Goal: Communication & Community: Answer question/provide support

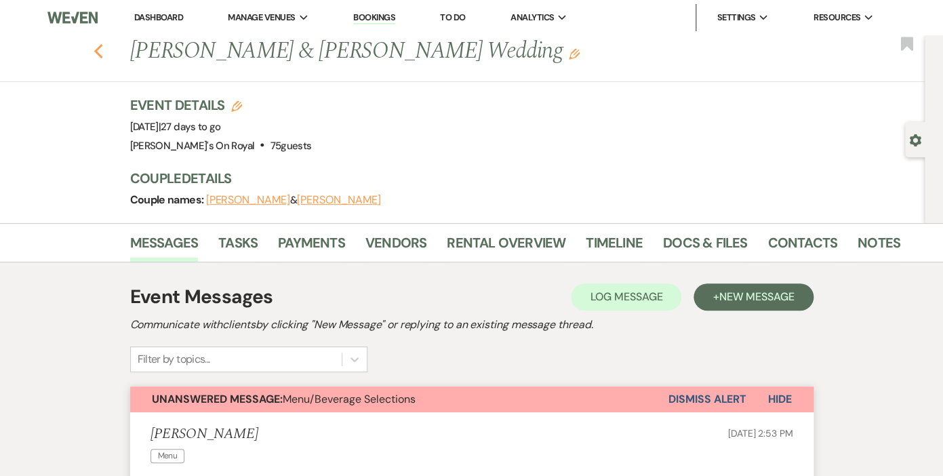
click at [100, 47] on use "button" at bounding box center [98, 51] width 9 height 15
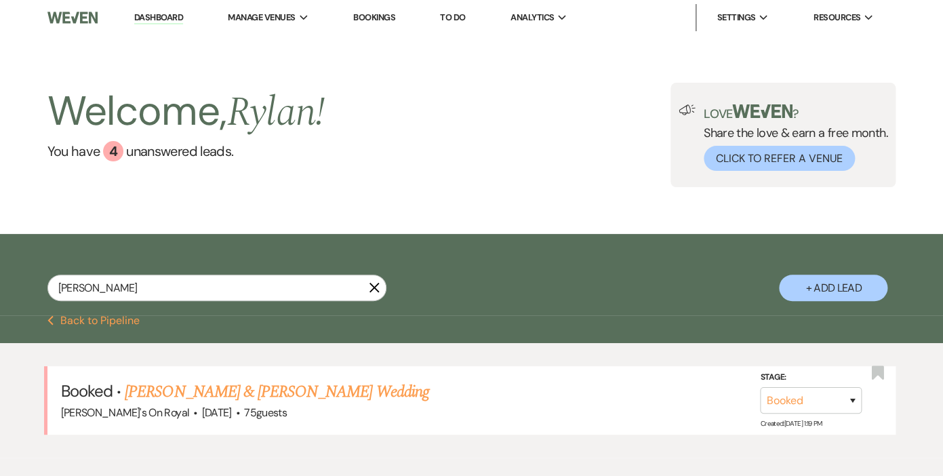
drag, startPoint x: 374, startPoint y: 286, endPoint x: 404, endPoint y: 187, distance: 102.6
click at [374, 286] on icon "X" at bounding box center [374, 287] width 11 height 11
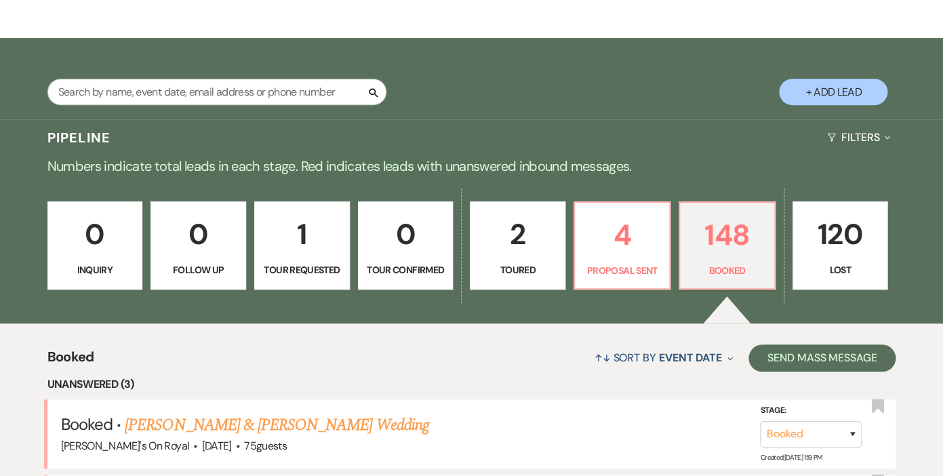
scroll to position [197, 0]
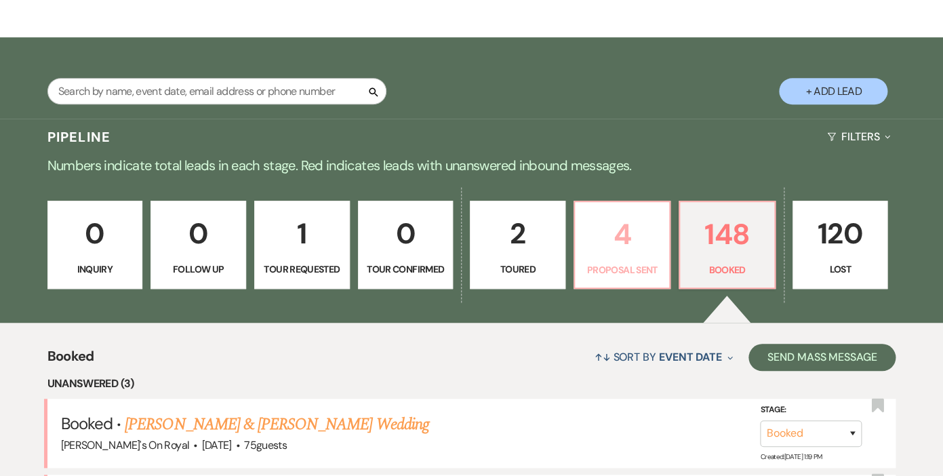
click at [642, 252] on p "4" at bounding box center [622, 234] width 78 height 45
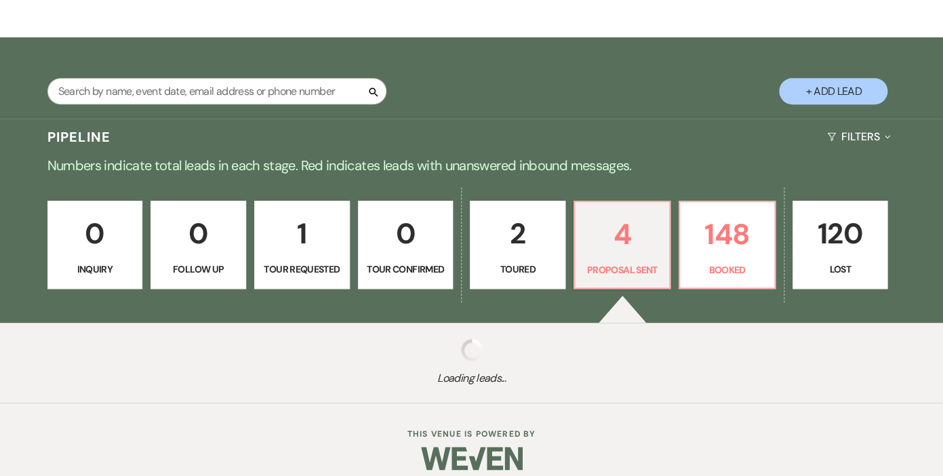
select select "6"
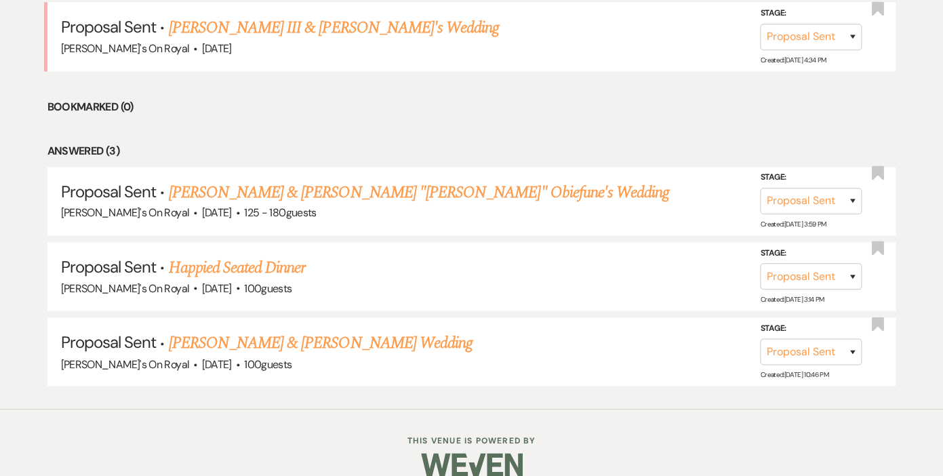
scroll to position [612, 0]
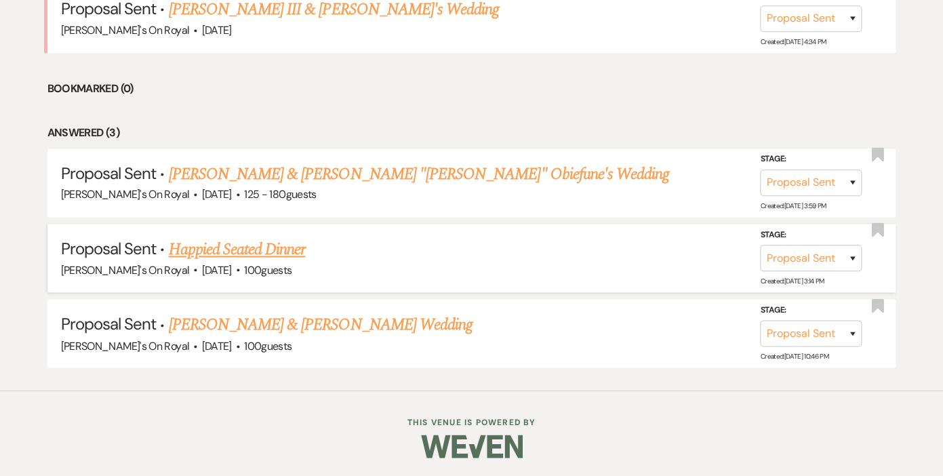
click at [282, 247] on link "Happied Seated Dinner" at bounding box center [236, 249] width 137 height 24
select select "6"
select select "20"
select select "9"
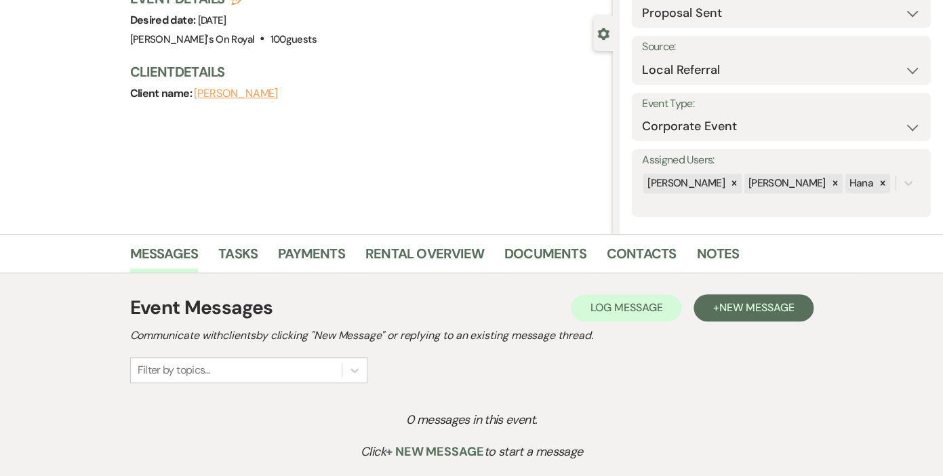
scroll to position [113, 0]
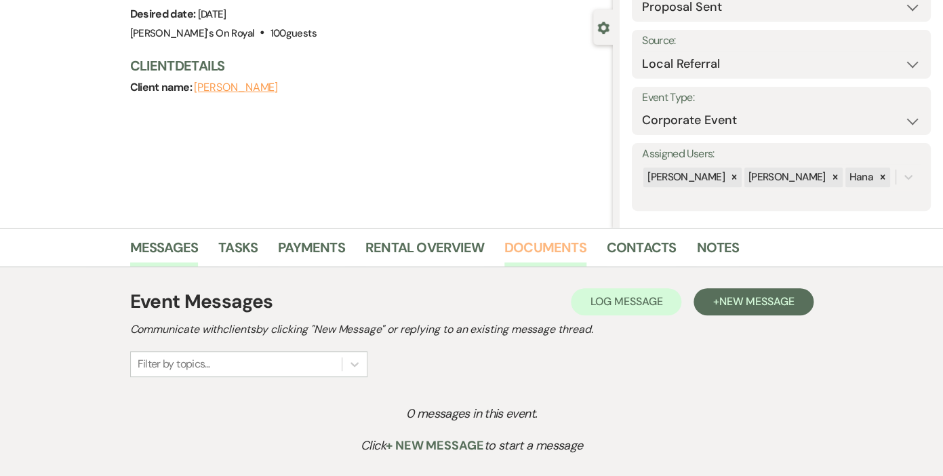
click at [547, 248] on link "Documents" at bounding box center [546, 252] width 82 height 30
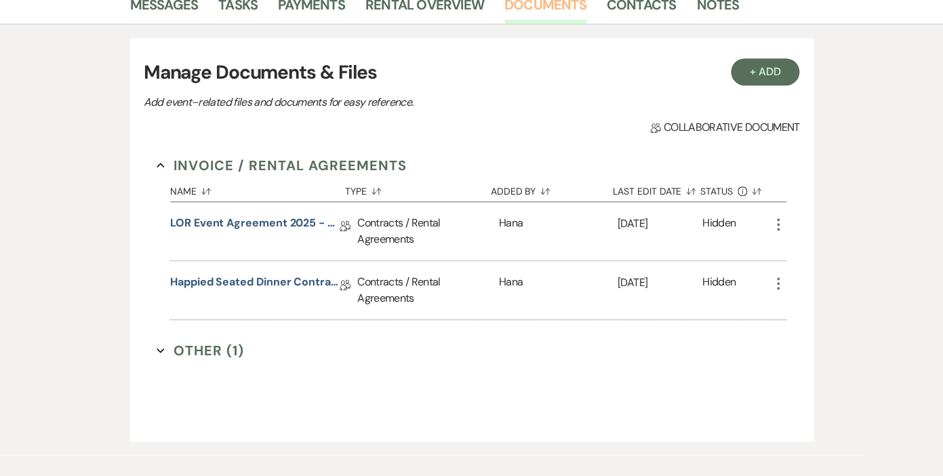
scroll to position [372, 0]
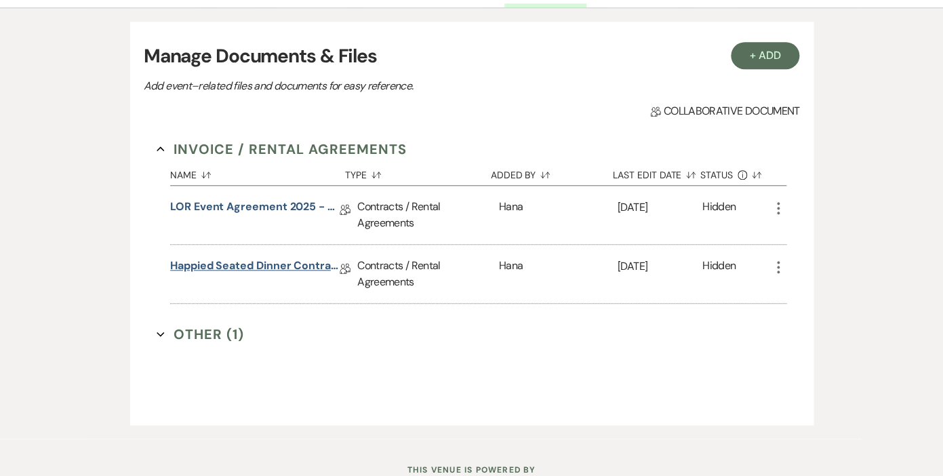
click at [266, 264] on link "Happied Seated Dinner Contract [DATE]" at bounding box center [255, 268] width 170 height 21
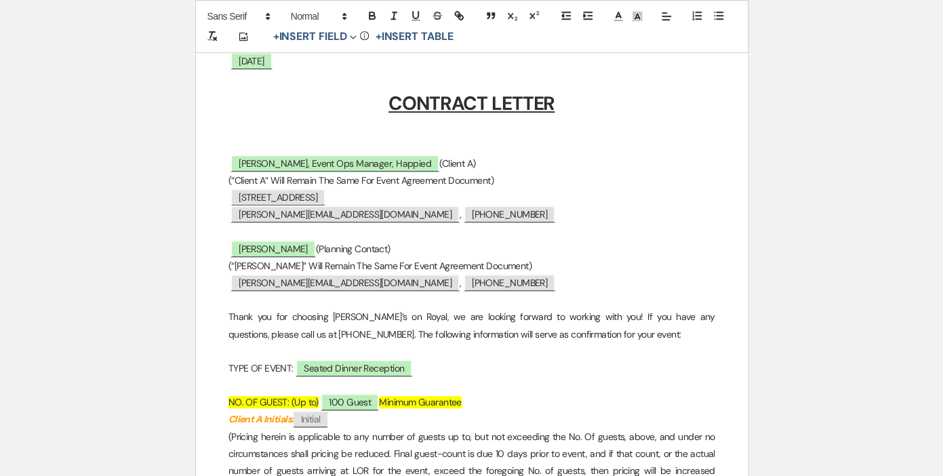
scroll to position [327, 0]
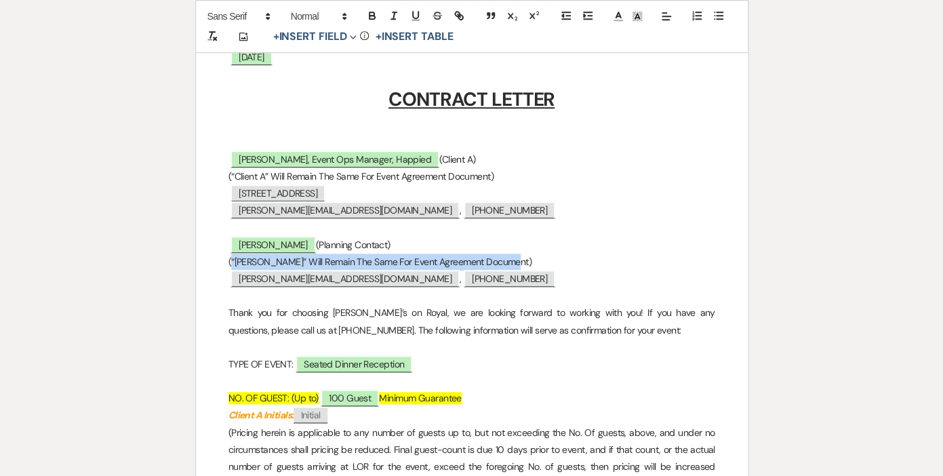
drag, startPoint x: 513, startPoint y: 262, endPoint x: 230, endPoint y: 261, distance: 282.8
click at [230, 261] on p "(“[PERSON_NAME]” Will Remain The Same For Event Agreement Document)" at bounding box center [472, 262] width 487 height 17
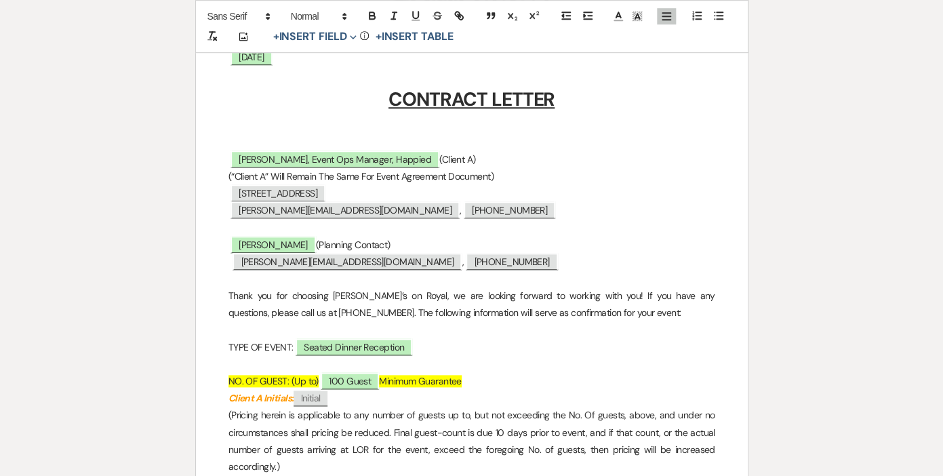
click at [292, 283] on p at bounding box center [472, 279] width 487 height 17
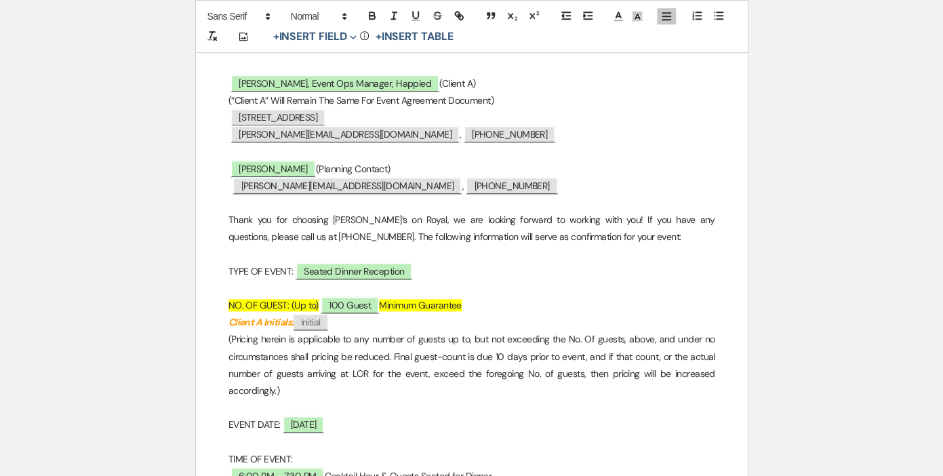
scroll to position [433, 0]
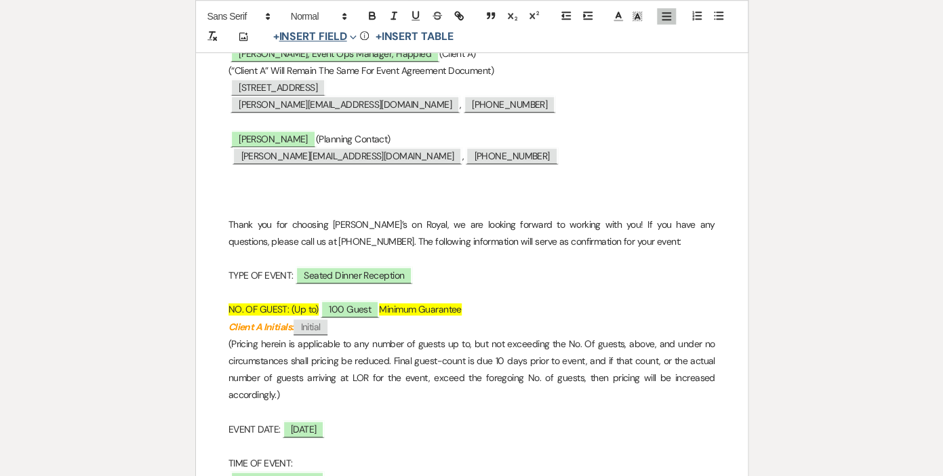
click at [355, 36] on use "button" at bounding box center [353, 37] width 6 height 4
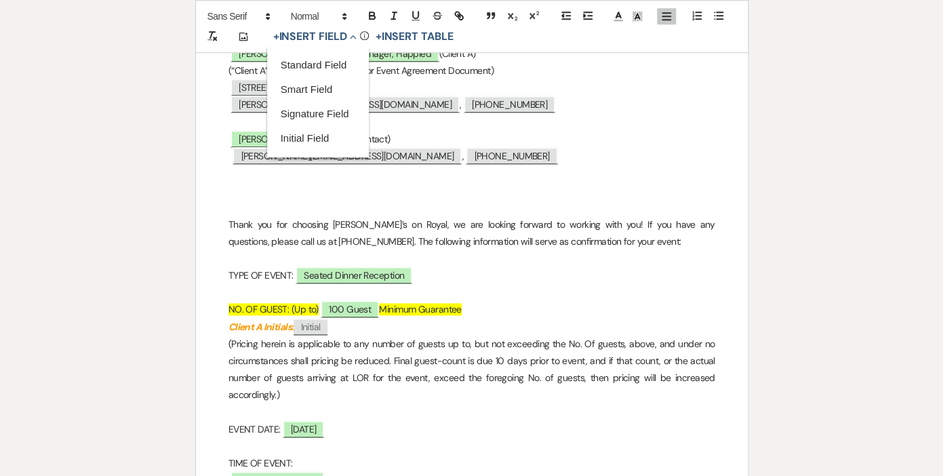
click at [469, 120] on p at bounding box center [472, 121] width 487 height 17
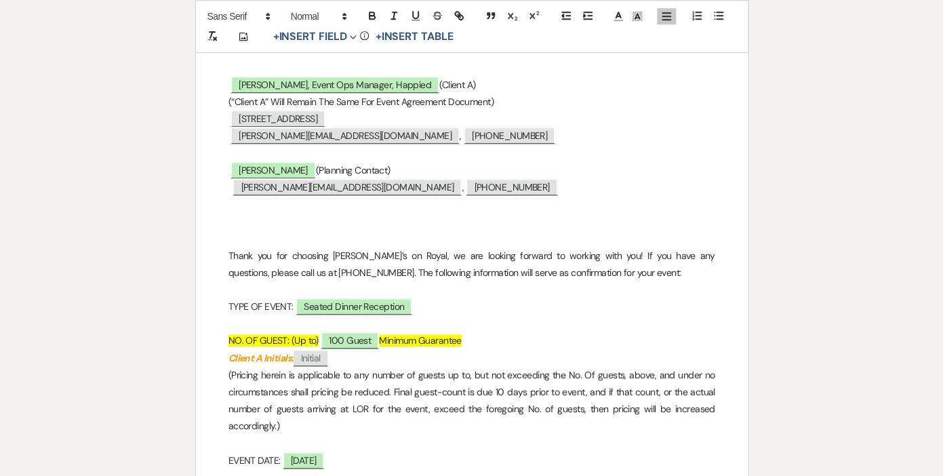
scroll to position [397, 0]
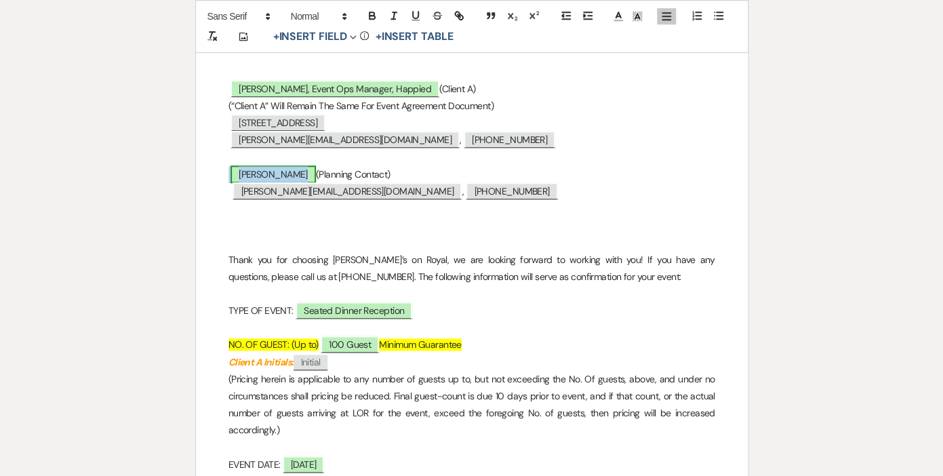
click at [283, 172] on span "[PERSON_NAME]" at bounding box center [273, 174] width 85 height 18
select select "owner"
select select "Name"
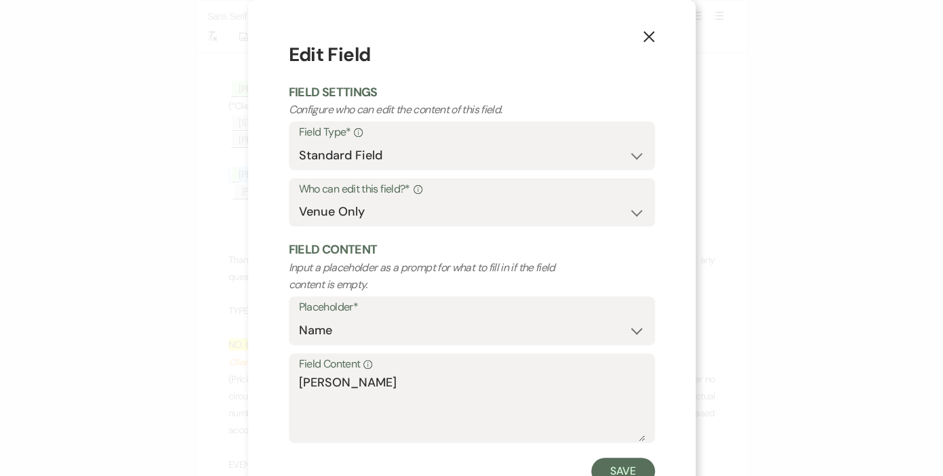
click at [650, 34] on icon "X" at bounding box center [649, 37] width 12 height 12
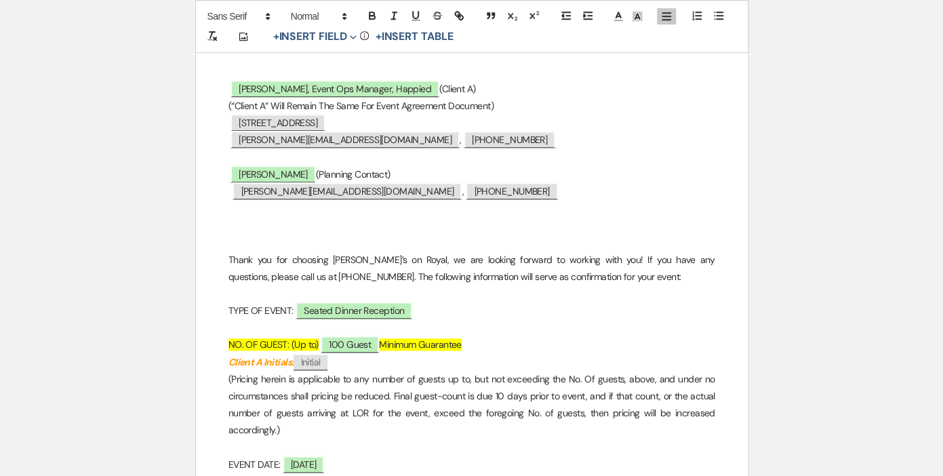
click at [243, 221] on p at bounding box center [472, 225] width 487 height 17
click at [354, 35] on icon "Expand" at bounding box center [353, 36] width 7 height 7
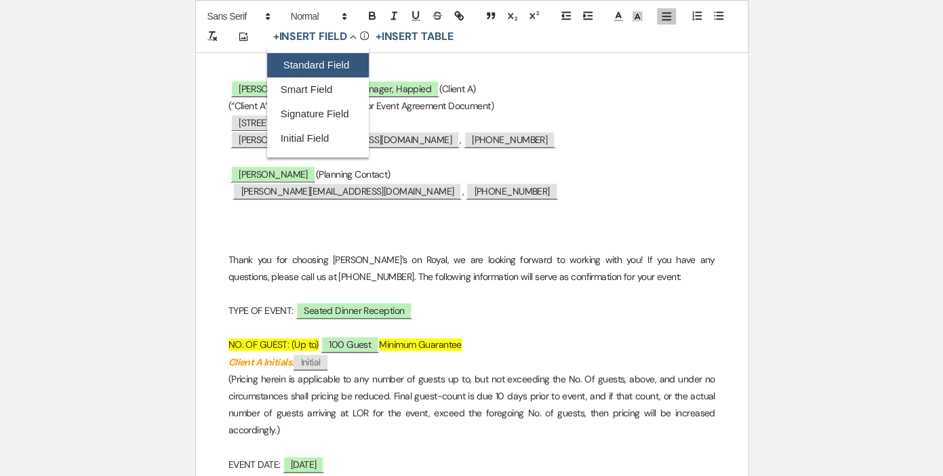
click at [315, 67] on button "Standard Field" at bounding box center [318, 65] width 102 height 24
select select "owner"
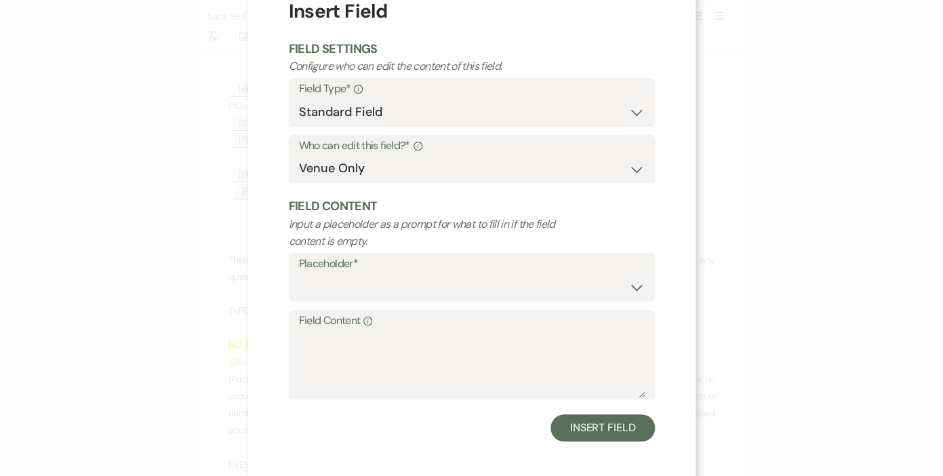
scroll to position [50, 0]
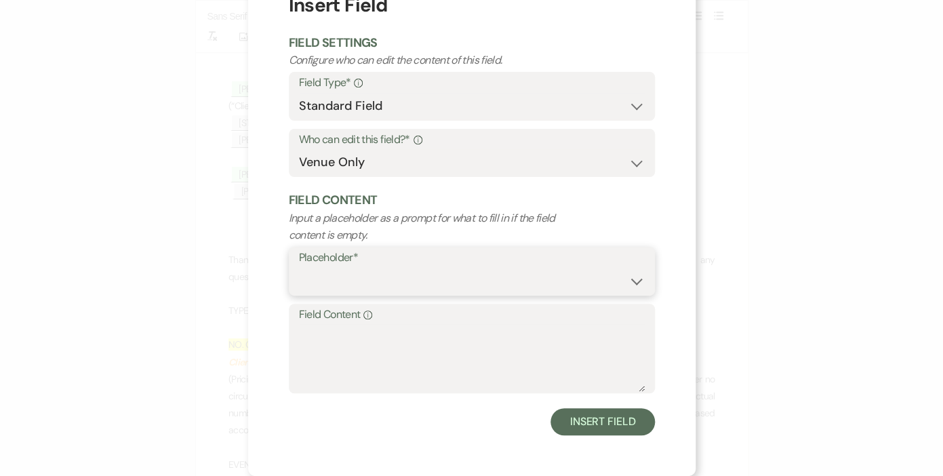
click at [299, 268] on select "Custom Placeholder Date Time Name Location Venue Name Type Number Budget Addres…" at bounding box center [472, 281] width 346 height 26
select select "Name"
click option "Name" at bounding box center [0, 0] width 0 height 0
click at [376, 343] on textarea "Field Content Info" at bounding box center [472, 358] width 346 height 68
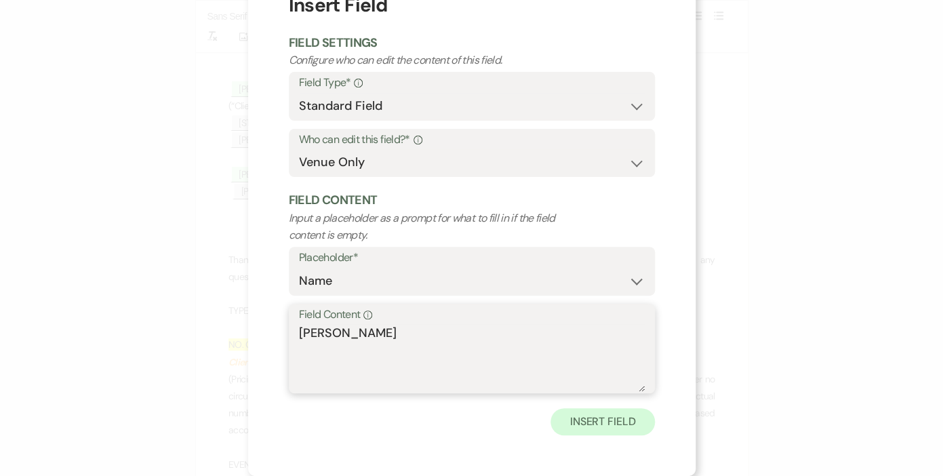
type textarea "[PERSON_NAME]"
click at [590, 414] on button "Insert Field" at bounding box center [603, 421] width 104 height 27
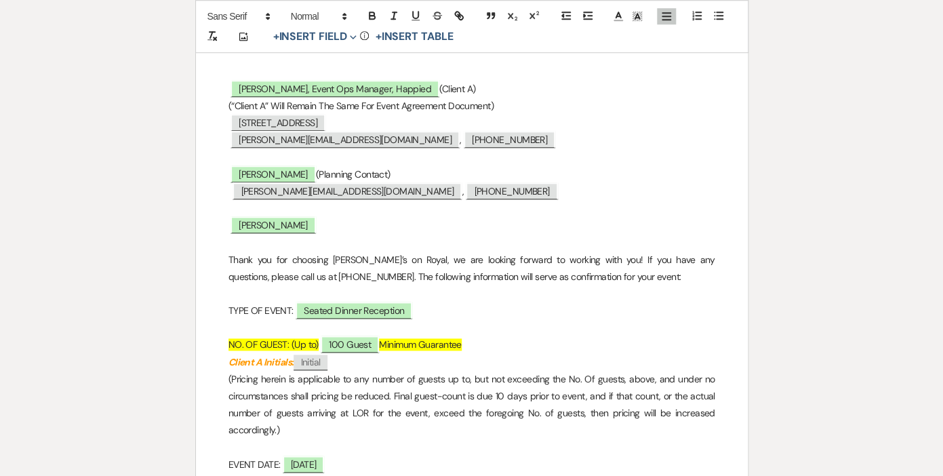
drag, startPoint x: 372, startPoint y: 178, endPoint x: 296, endPoint y: 174, distance: 76.0
click at [296, 174] on p "﻿ [PERSON_NAME] ﻿ (Planning Contact)" at bounding box center [472, 174] width 487 height 17
drag, startPoint x: 376, startPoint y: 173, endPoint x: 296, endPoint y: 175, distance: 80.1
click at [296, 175] on p "﻿ [PERSON_NAME] ﻿ (Planning Contact)" at bounding box center [472, 174] width 487 height 17
copy p "(Planning Contact)"
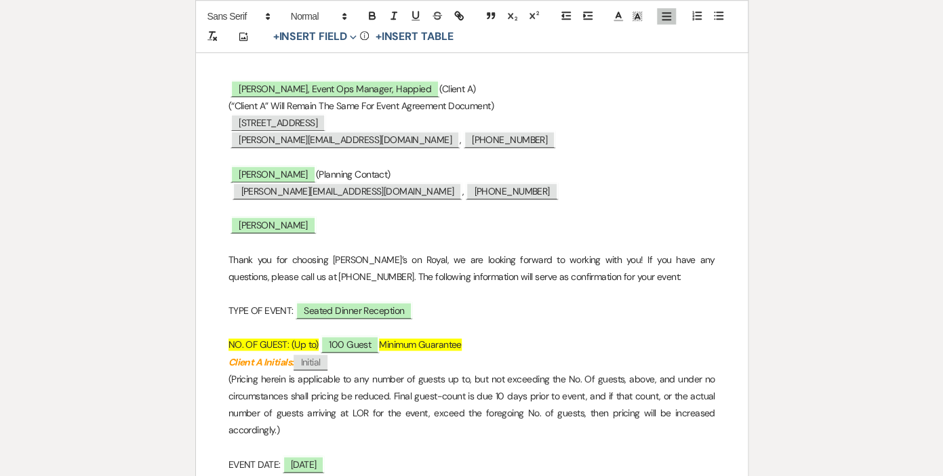
click at [318, 232] on p "﻿ [PERSON_NAME] ﻿" at bounding box center [472, 225] width 487 height 17
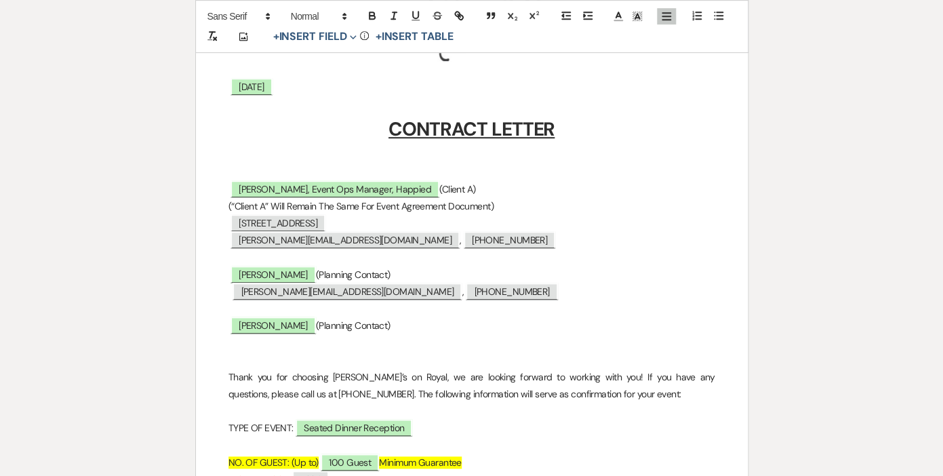
scroll to position [345, 0]
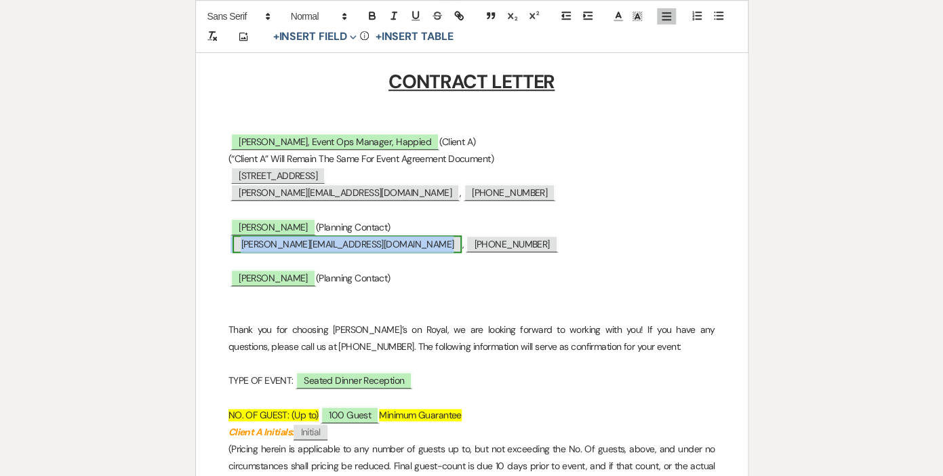
click at [308, 246] on span "[PERSON_NAME][EMAIL_ADDRESS][DOMAIN_NAME]" at bounding box center [347, 244] width 229 height 18
select select "Email"
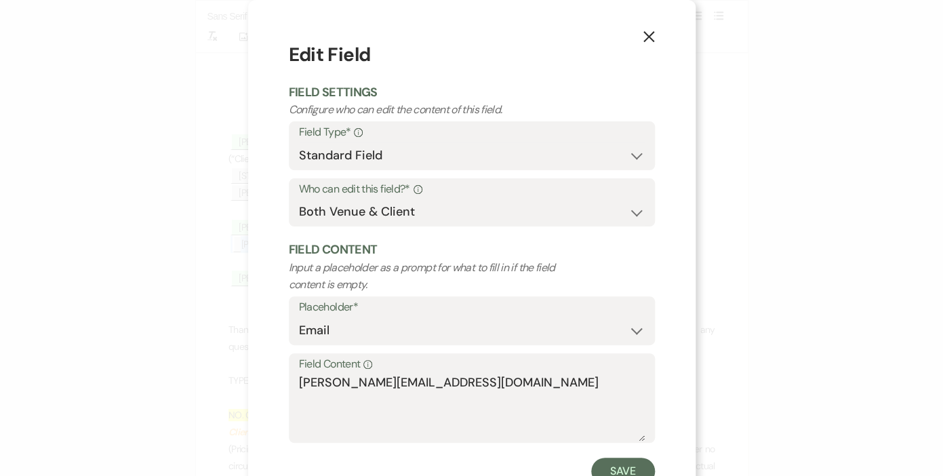
click at [648, 39] on use "button" at bounding box center [648, 36] width 11 height 11
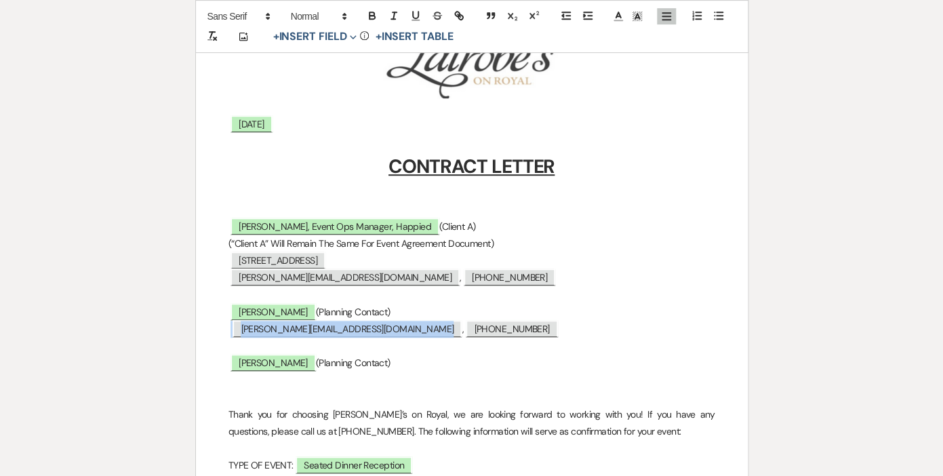
scroll to position [252, 0]
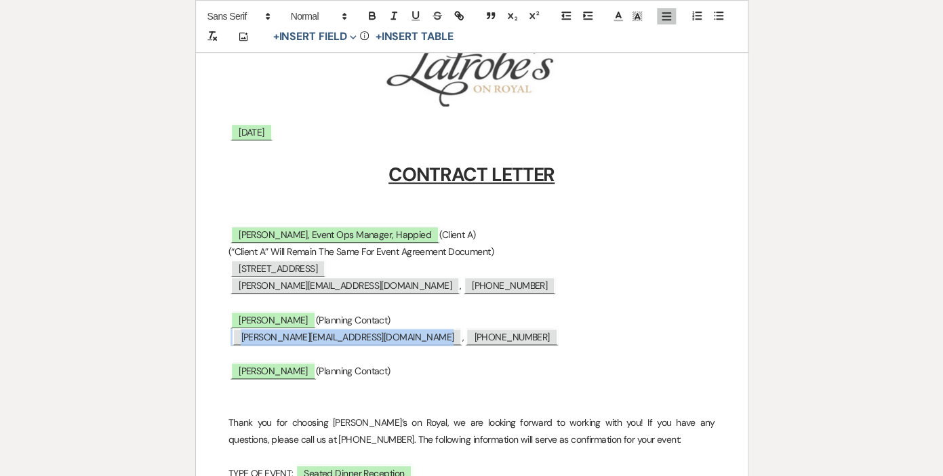
click at [255, 395] on p at bounding box center [472, 388] width 487 height 17
click at [351, 33] on span "Expand" at bounding box center [352, 36] width 10 height 14
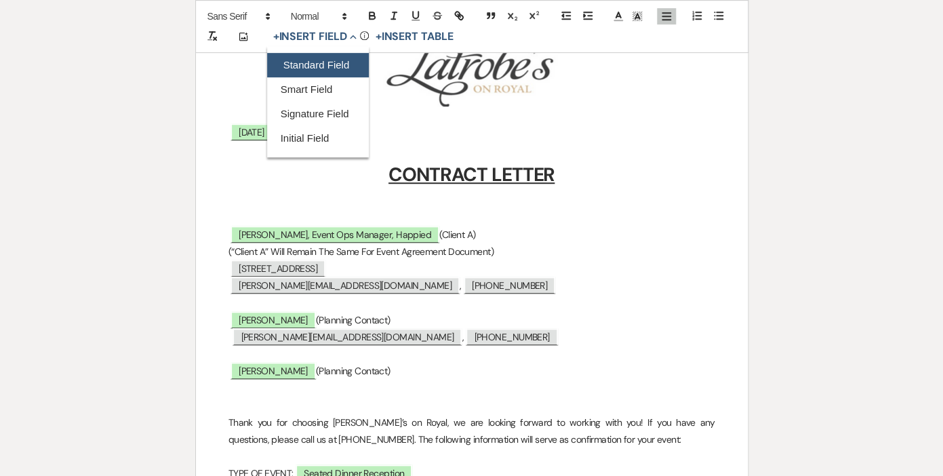
click at [310, 64] on button "Standard Field" at bounding box center [318, 65] width 102 height 24
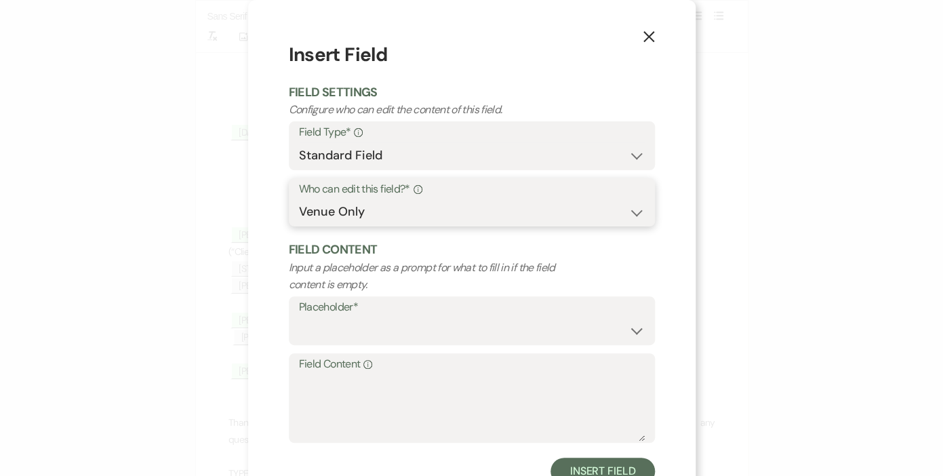
select select "clientAndOwner"
click option "Both Venue & Client" at bounding box center [0, 0] width 0 height 0
click at [299, 317] on select "Custom Placeholder Date Time Name Location Venue Name Type Number Budget Addres…" at bounding box center [472, 330] width 346 height 26
click option "Email" at bounding box center [0, 0] width 0 height 0
select select "Email"
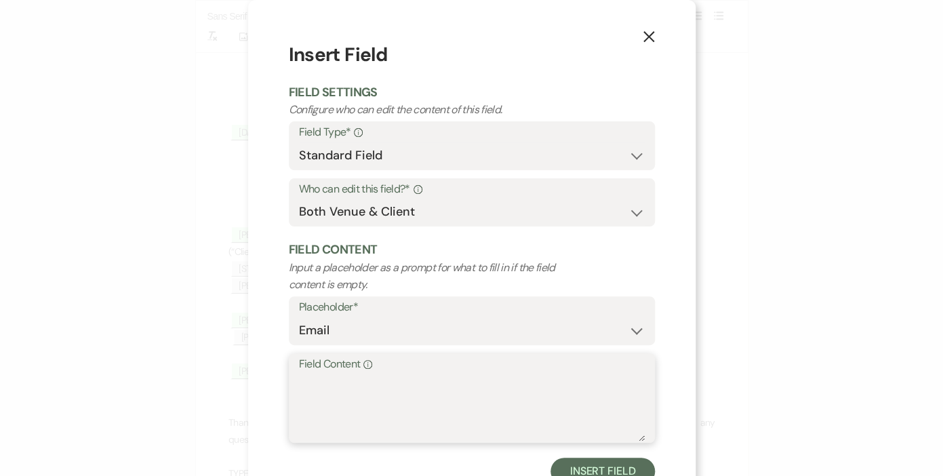
click at [336, 398] on textarea "Field Content Info" at bounding box center [472, 408] width 346 height 68
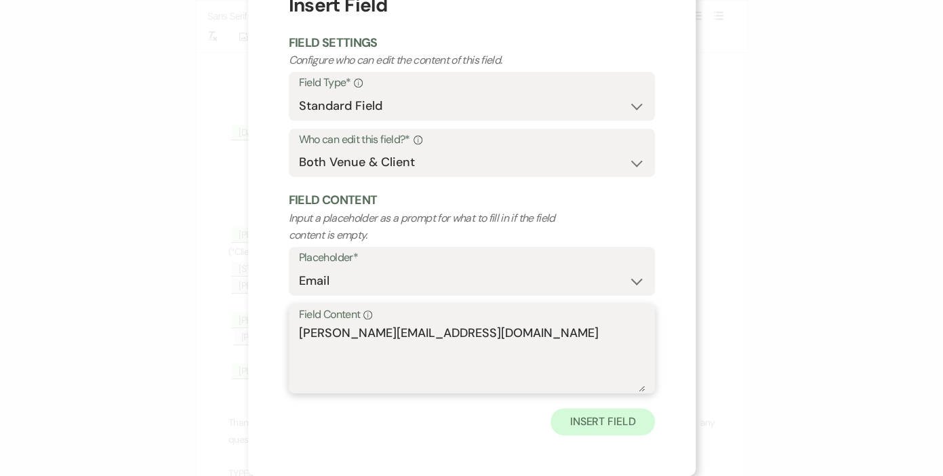
type textarea "[PERSON_NAME][EMAIL_ADDRESS][DOMAIN_NAME]"
click at [589, 423] on button "Insert Field" at bounding box center [603, 421] width 104 height 27
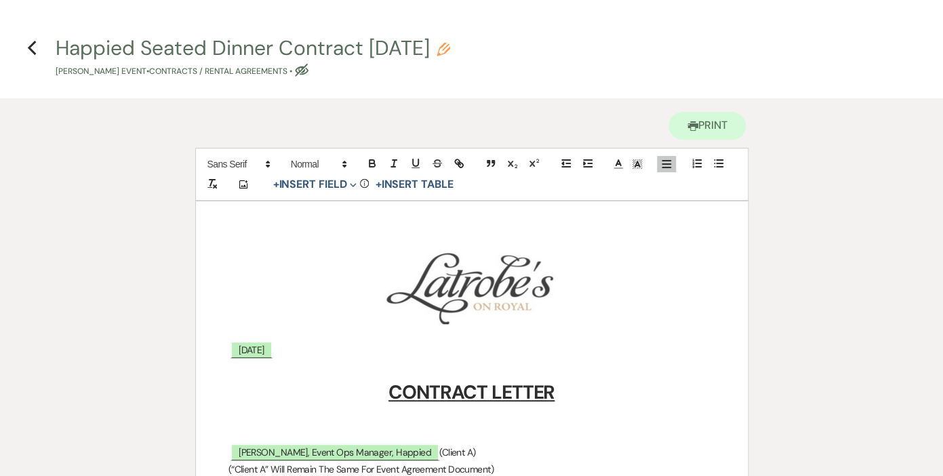
scroll to position [0, 0]
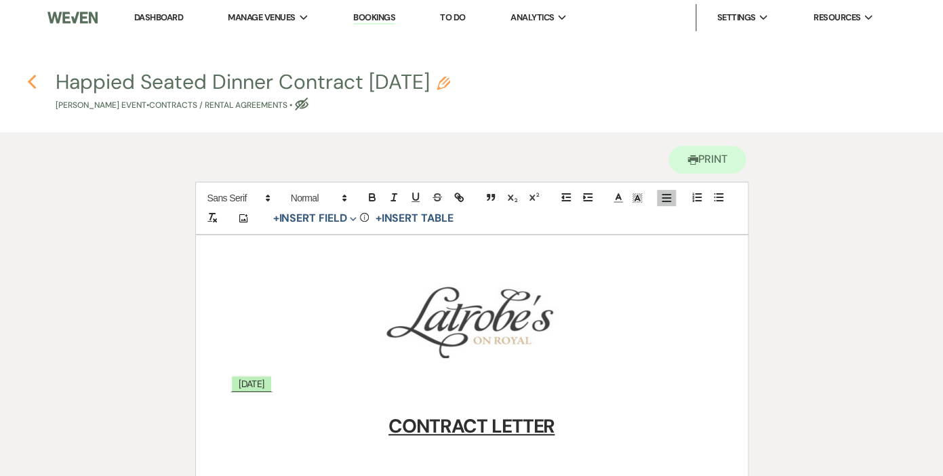
click at [31, 83] on use "button" at bounding box center [31, 82] width 9 height 15
select select "6"
select select "20"
select select "9"
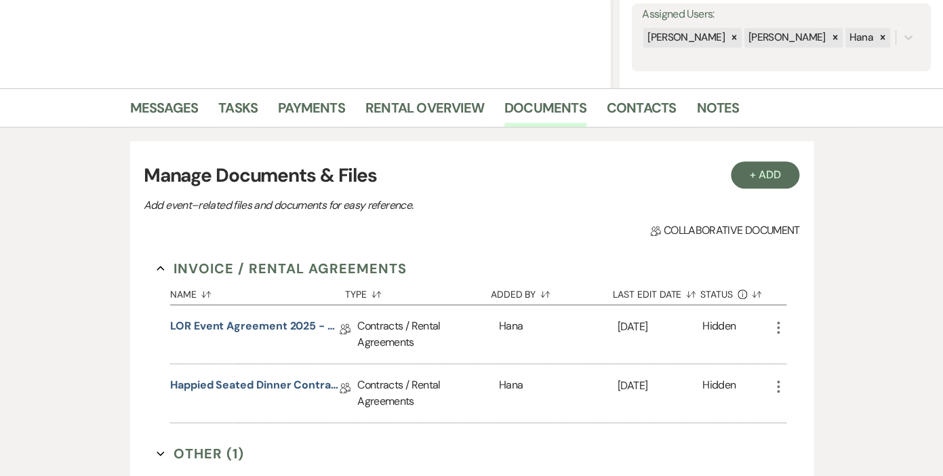
scroll to position [250, 0]
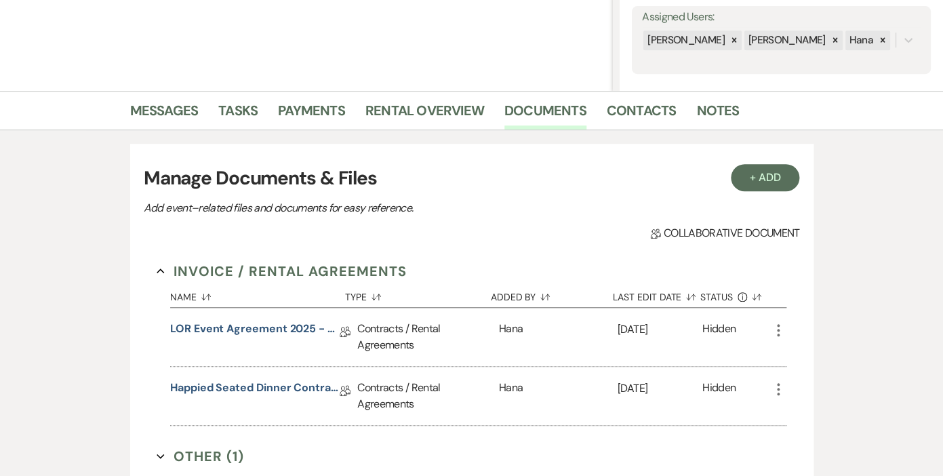
click at [780, 326] on use "button" at bounding box center [778, 330] width 3 height 12
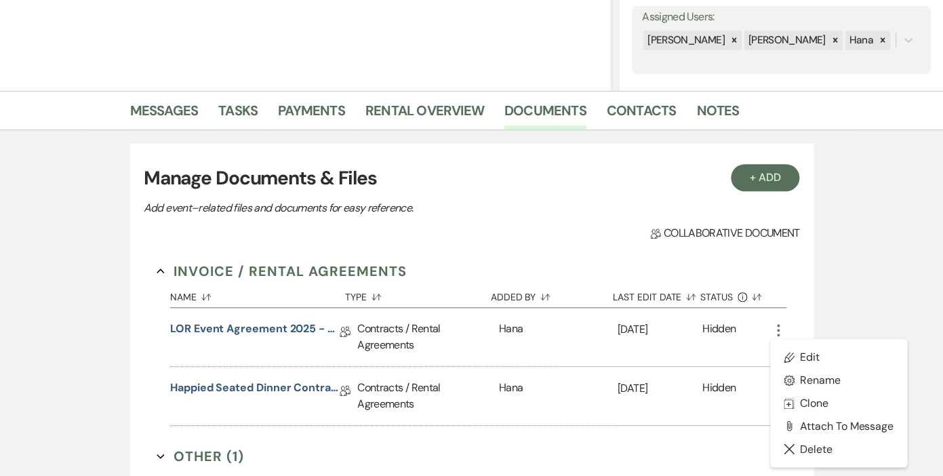
click at [730, 332] on div "Hidden" at bounding box center [719, 337] width 33 height 33
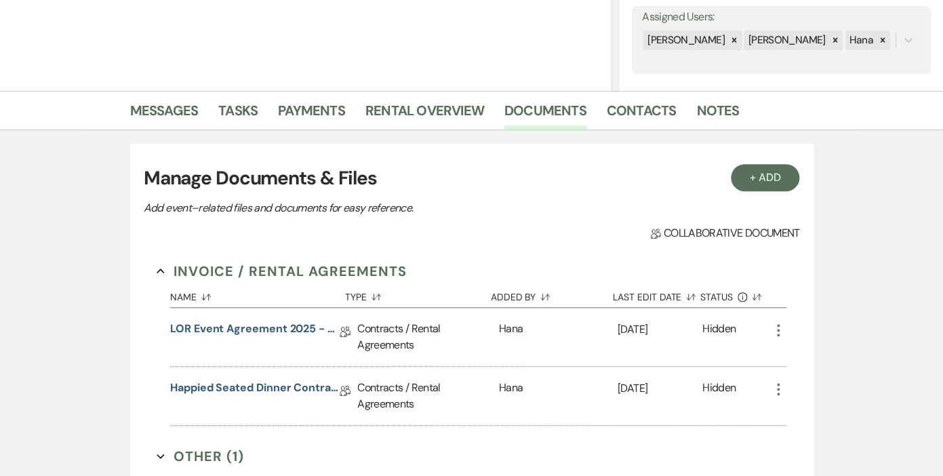
click at [777, 328] on icon "More" at bounding box center [778, 330] width 16 height 16
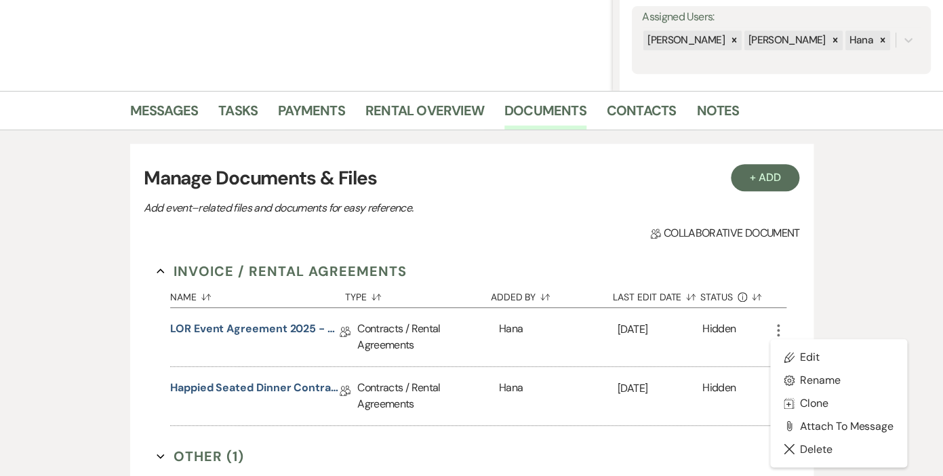
click at [625, 351] on div "[DATE]" at bounding box center [660, 337] width 85 height 58
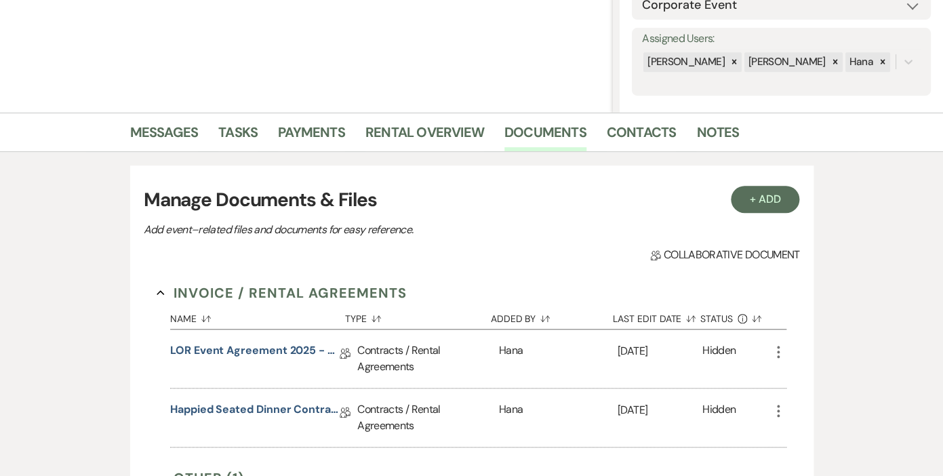
scroll to position [231, 0]
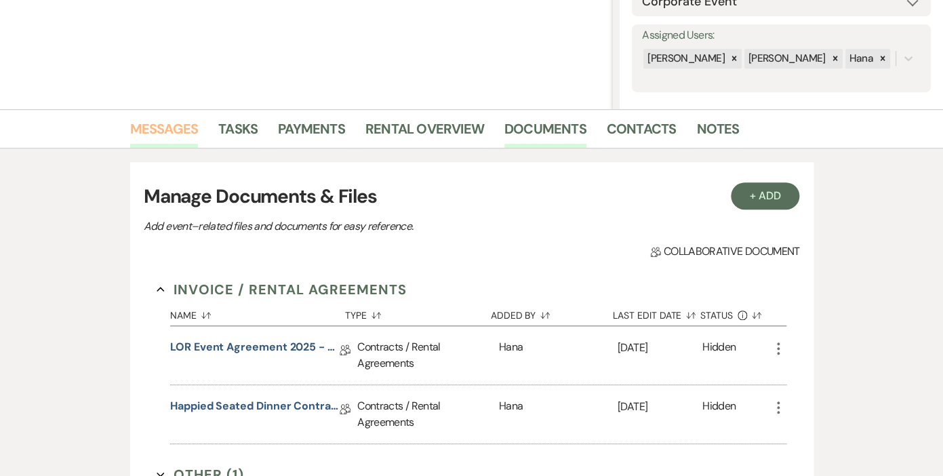
click at [177, 132] on link "Messages" at bounding box center [164, 133] width 68 height 30
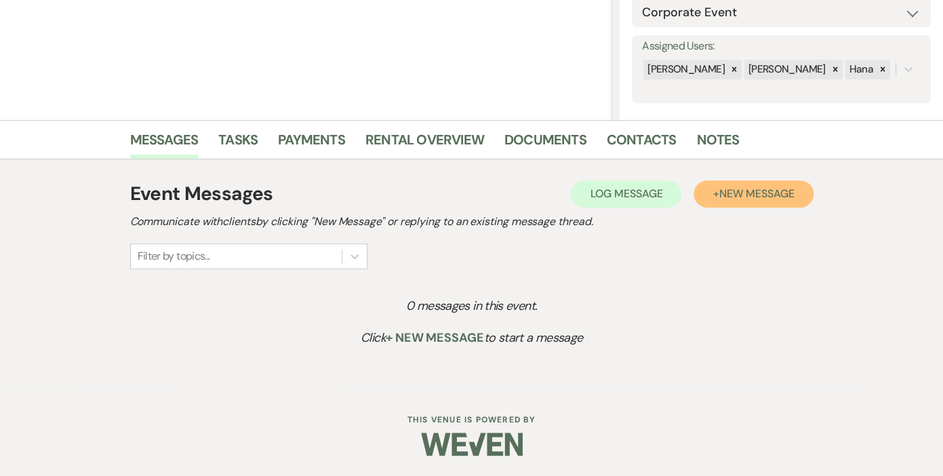
click at [735, 189] on span "New Message" at bounding box center [756, 194] width 75 height 14
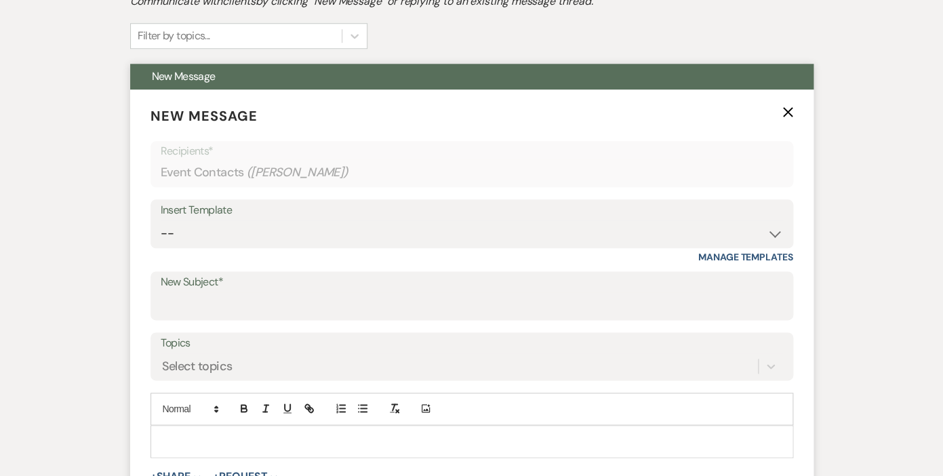
scroll to position [439, 0]
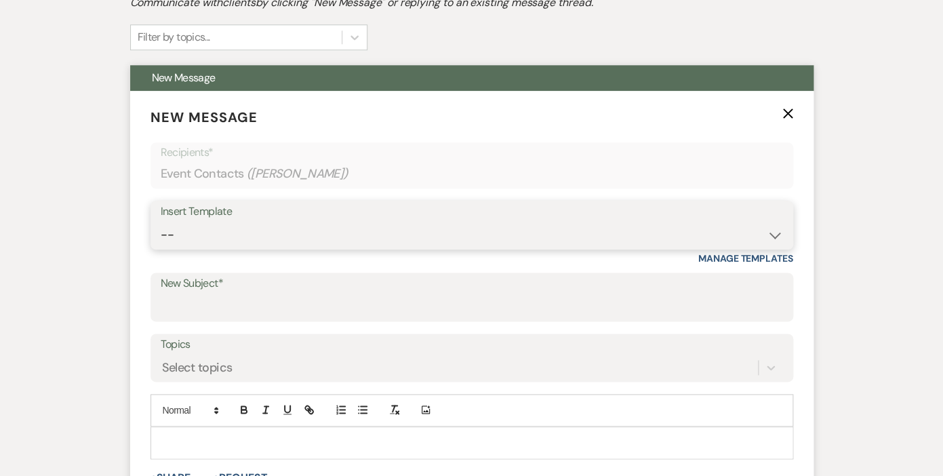
click at [161, 222] on select "-- Contract to New Booking Inquiry First Response Inquiry Follow Up Response Ap…" at bounding box center [472, 235] width 623 height 26
select select "2108"
click option "Contract to New Booking" at bounding box center [0, 0] width 0 height 0
type input "[PERSON_NAME]'s Documents for Booking"
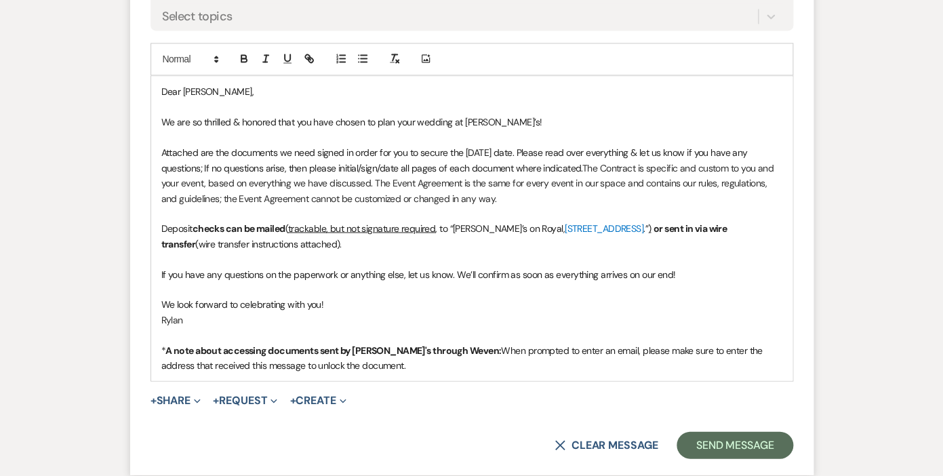
scroll to position [793, 0]
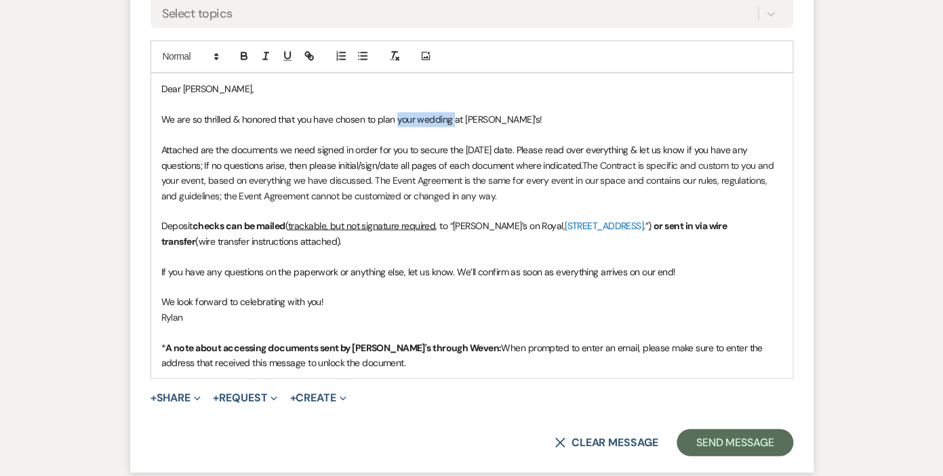
drag, startPoint x: 453, startPoint y: 119, endPoint x: 396, endPoint y: 119, distance: 57.0
click at [396, 119] on span "We are so thrilled & honored that you have chosen to plan your wedding at [PERS…" at bounding box center [351, 119] width 381 height 12
drag, startPoint x: 285, startPoint y: 302, endPoint x: 240, endPoint y: 302, distance: 44.8
click at [240, 302] on span "We look forward to celebrating with you!" at bounding box center [242, 301] width 163 height 12
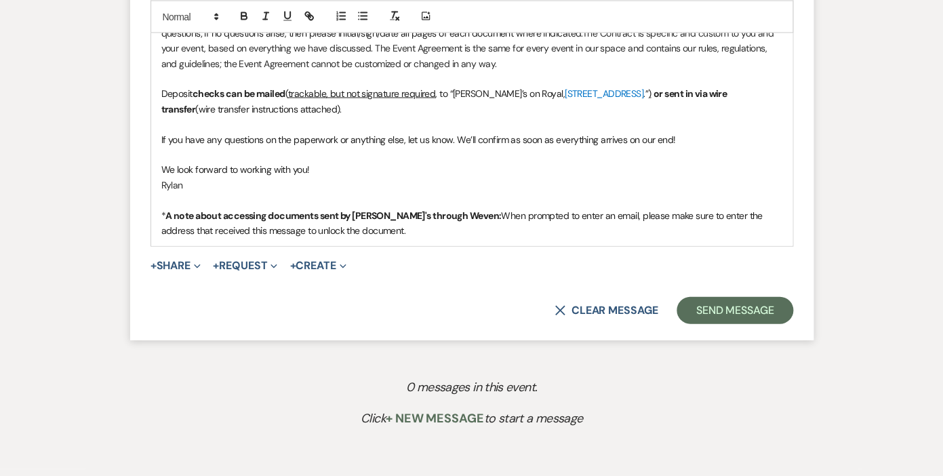
scroll to position [927, 0]
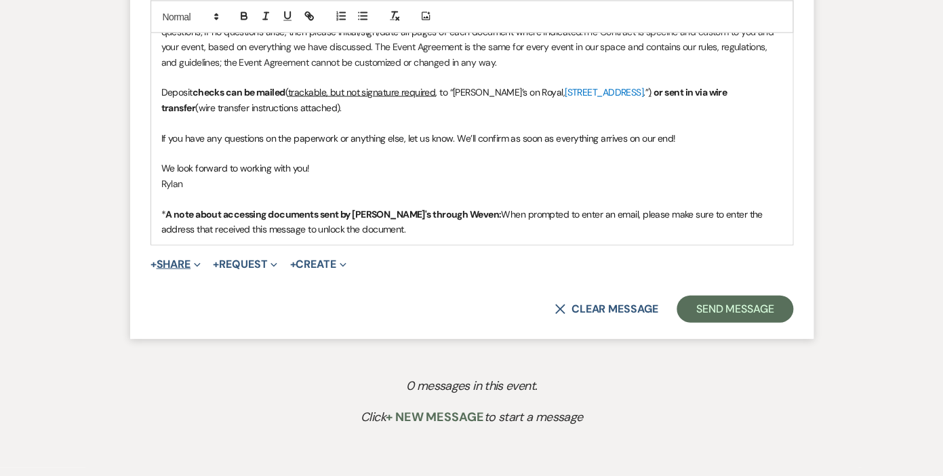
click at [196, 262] on span "Expand" at bounding box center [196, 263] width 10 height 14
click at [460, 271] on div "+ Share Collapse Doc Upload Documents Add Photo Images Pref Vendors Preferred v…" at bounding box center [472, 264] width 643 height 16
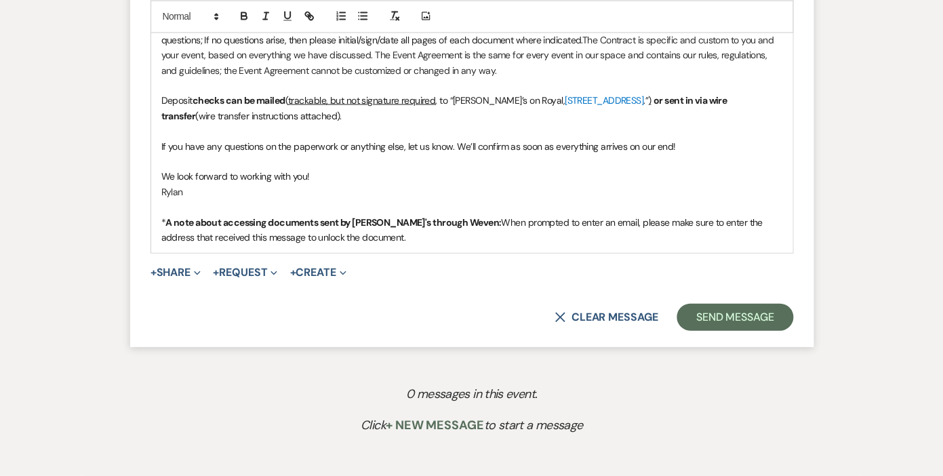
scroll to position [956, 0]
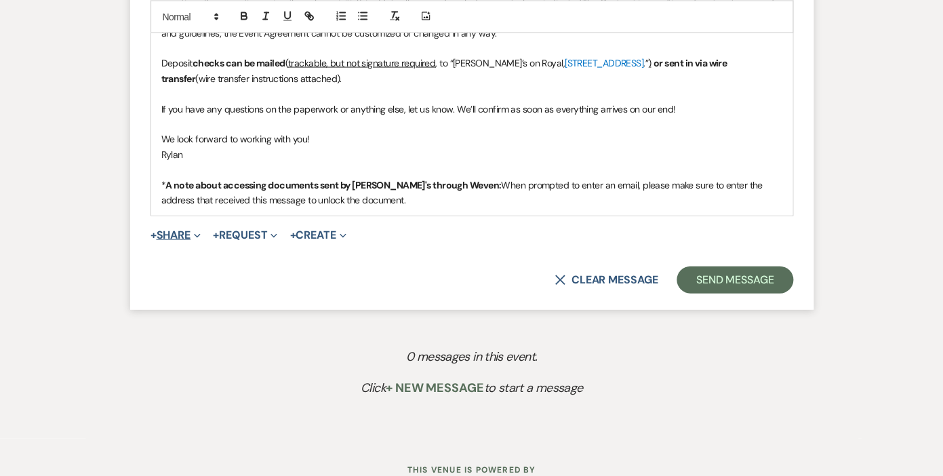
click at [188, 234] on button "+ Share Expand" at bounding box center [176, 235] width 51 height 11
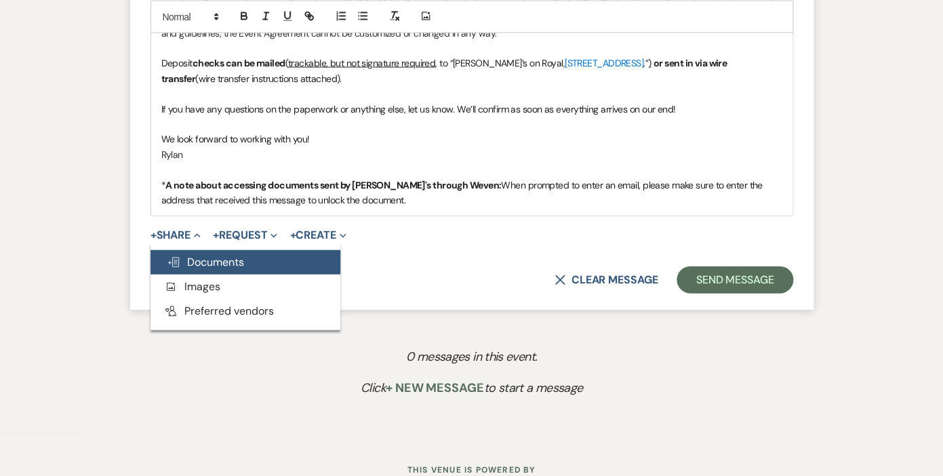
click at [208, 261] on span "Doc Upload Documents" at bounding box center [205, 262] width 77 height 14
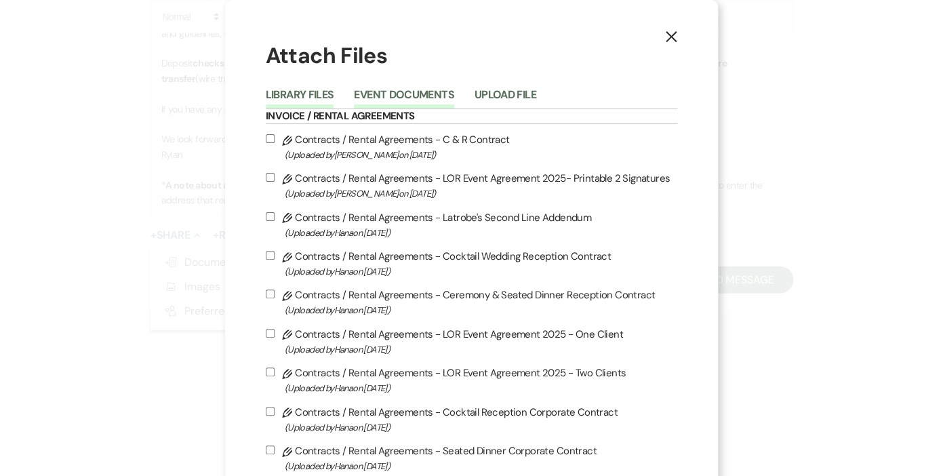
click at [409, 98] on button "Event Documents" at bounding box center [404, 99] width 100 height 19
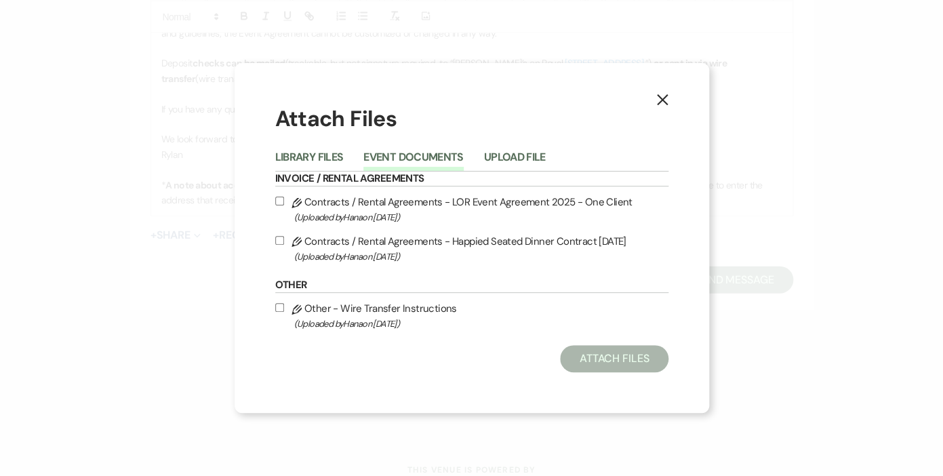
click at [277, 240] on input "Pencil Contracts / Rental Agreements - Happied Seated Dinner Contract [DATE] (U…" at bounding box center [279, 240] width 9 height 9
checkbox input "true"
click at [279, 311] on input "Pencil Other - Wire Transfer Instructions (Uploaded by [PERSON_NAME] on [DATE] )" at bounding box center [279, 307] width 9 height 9
checkbox input "true"
click at [280, 198] on input "Pencil Contracts / Rental Agreements - LOR Event Agreement 2025 - One Client (U…" at bounding box center [279, 201] width 9 height 9
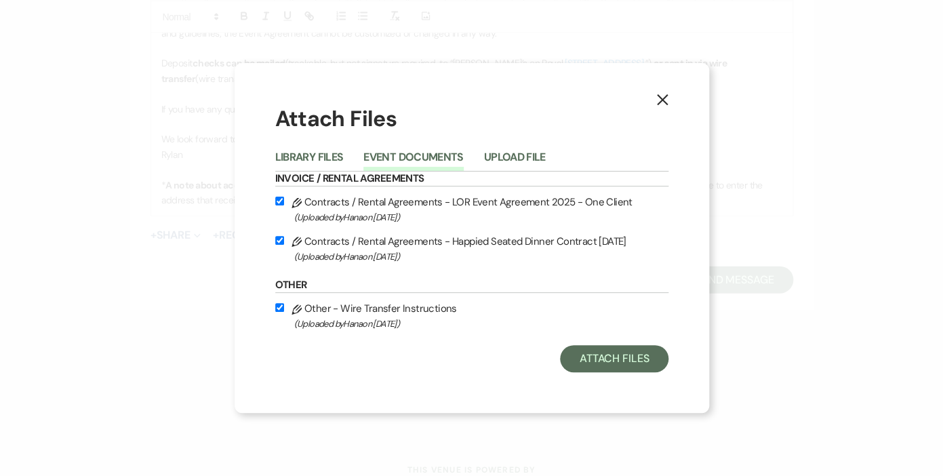
checkbox input "true"
click at [607, 362] on button "Attach Files" at bounding box center [614, 358] width 108 height 27
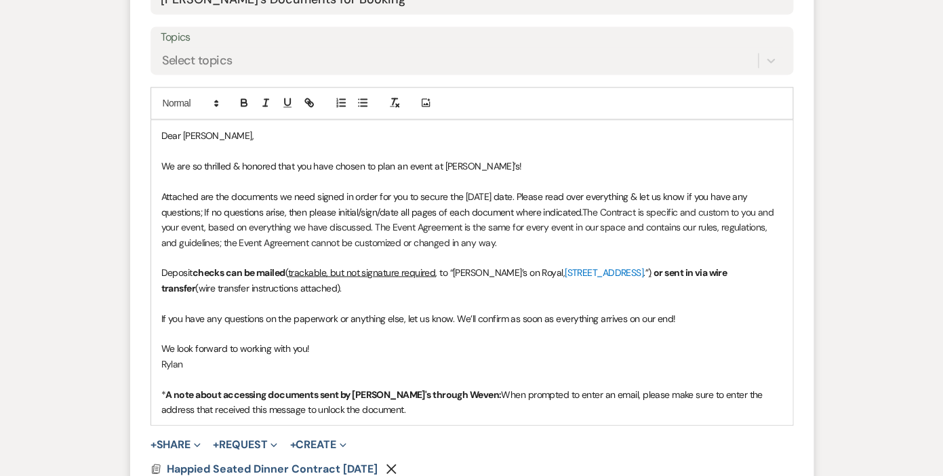
scroll to position [748, 0]
click at [201, 165] on span "We are so thrilled & honored that you have chosen to plan an event at [PERSON_N…" at bounding box center [341, 165] width 361 height 12
click at [300, 165] on span "We are thrilled & honored that you have chosen to plan an event at [PERSON_NAME…" at bounding box center [335, 165] width 349 height 12
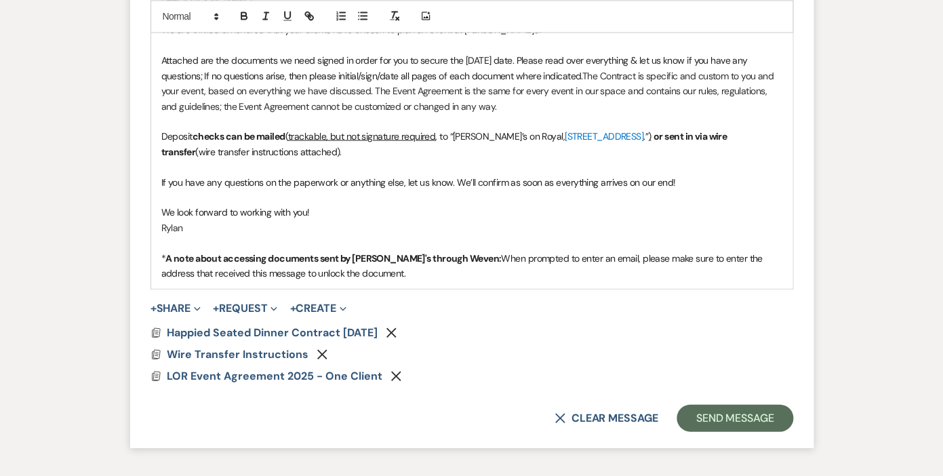
scroll to position [884, 0]
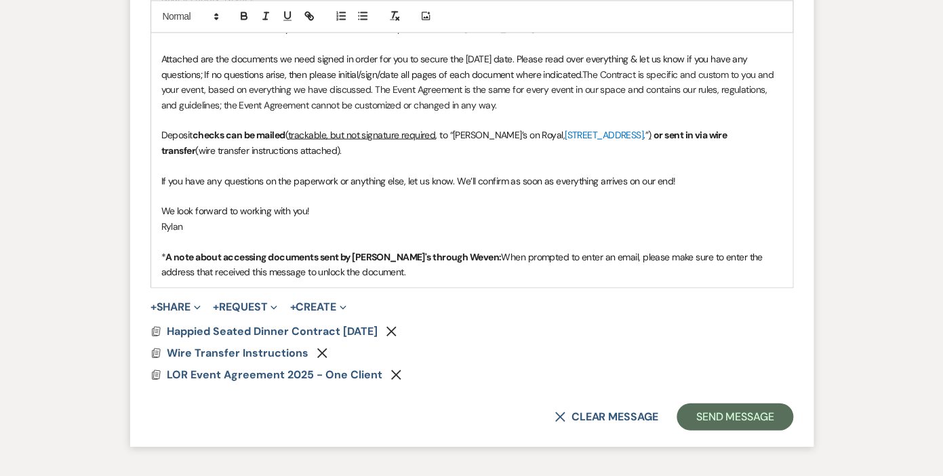
click at [294, 214] on span "We look forward to working with you!" at bounding box center [235, 210] width 149 height 12
click at [734, 416] on button "Send Message" at bounding box center [735, 416] width 116 height 27
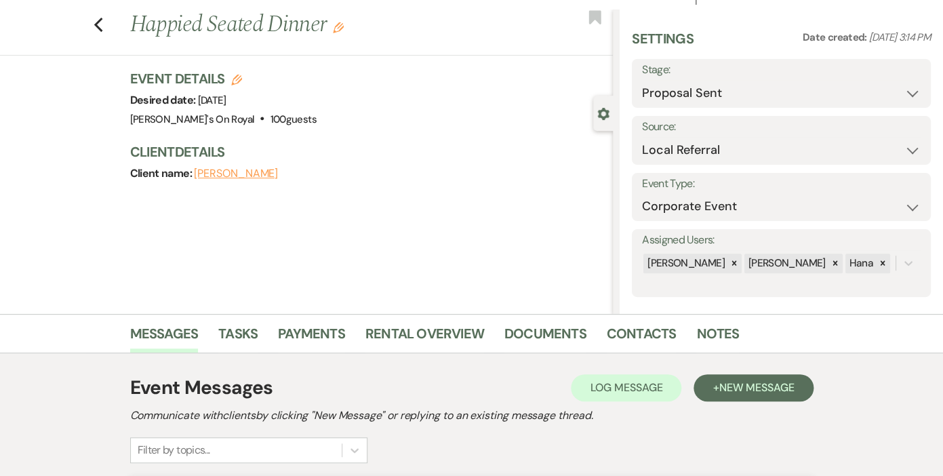
scroll to position [0, 0]
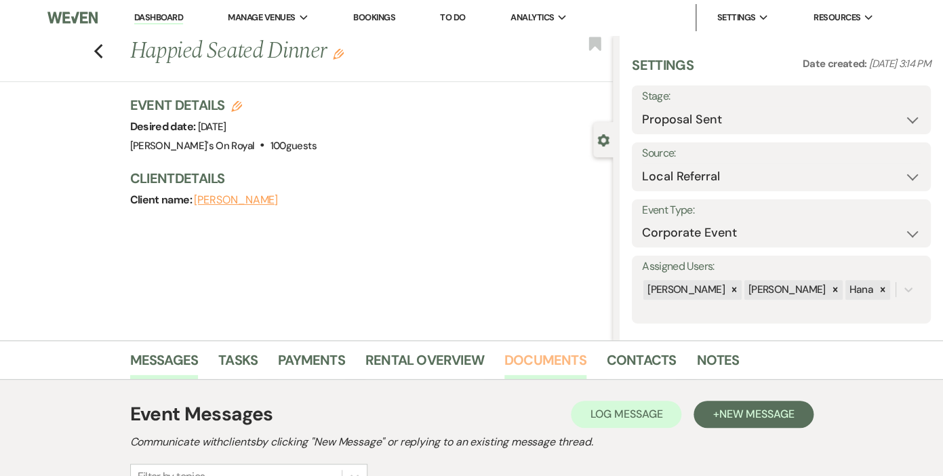
click at [545, 361] on link "Documents" at bounding box center [546, 364] width 82 height 30
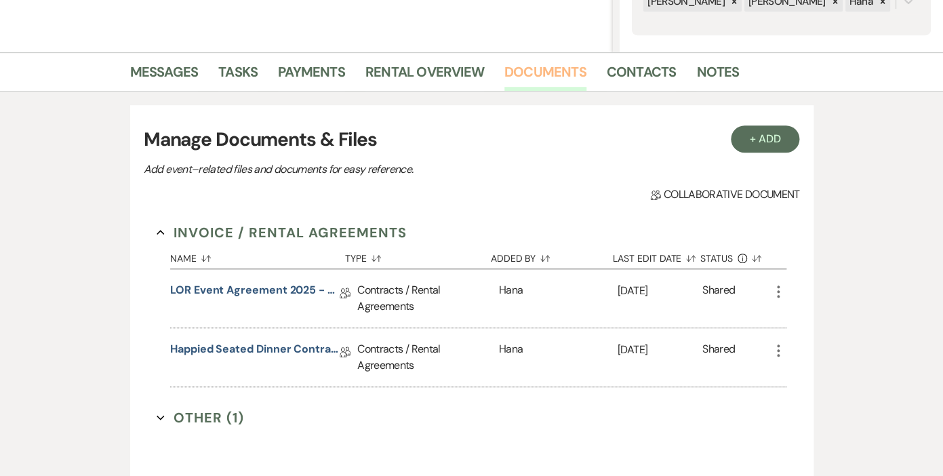
scroll to position [372, 0]
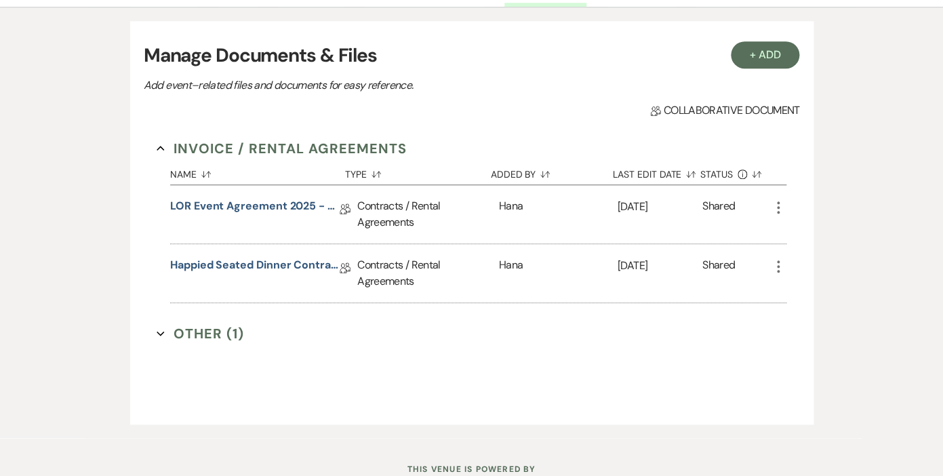
click at [779, 206] on icon "More" at bounding box center [778, 207] width 16 height 16
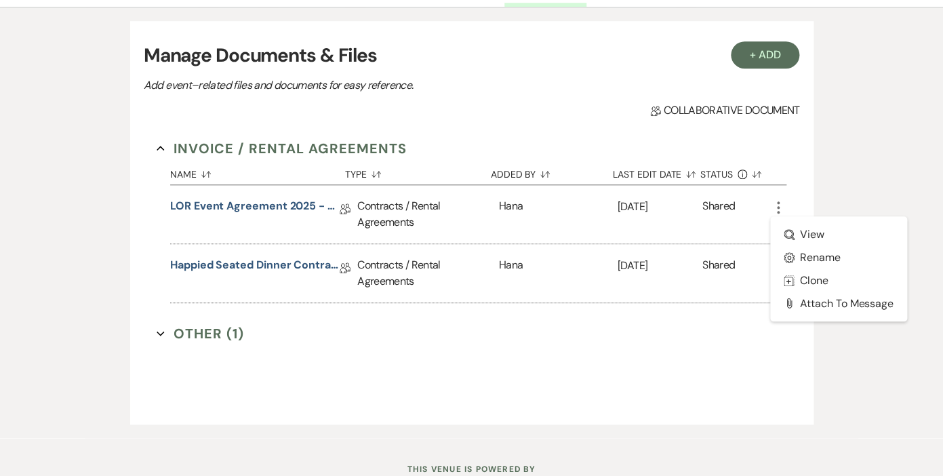
click at [850, 107] on div "+ Add Manage Documents & Files Add event–related files and documents for easy r…" at bounding box center [471, 222] width 773 height 431
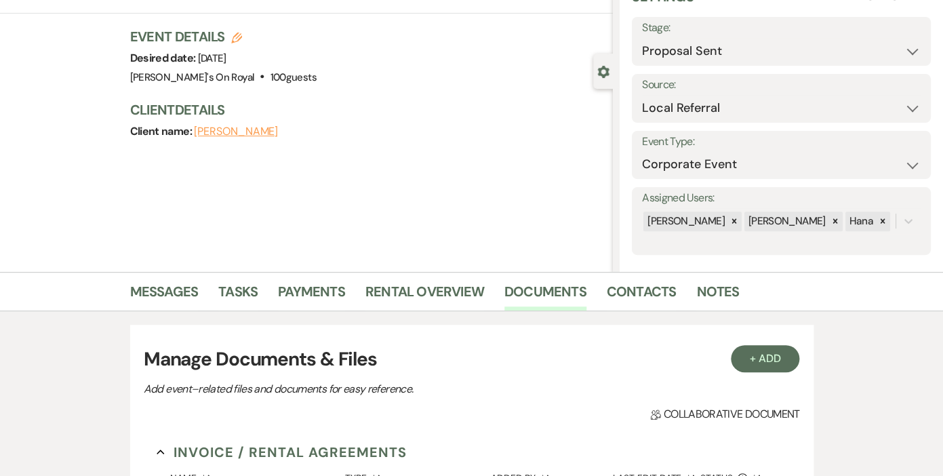
scroll to position [66, 0]
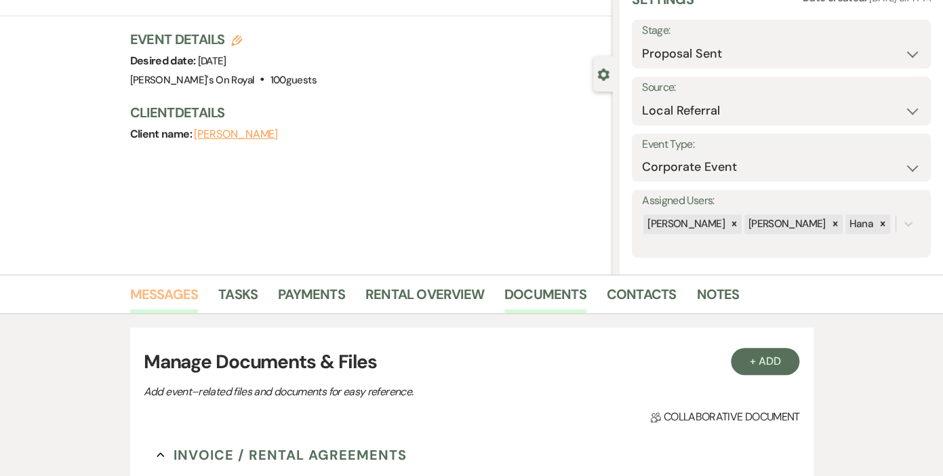
click at [166, 286] on link "Messages" at bounding box center [164, 298] width 68 height 30
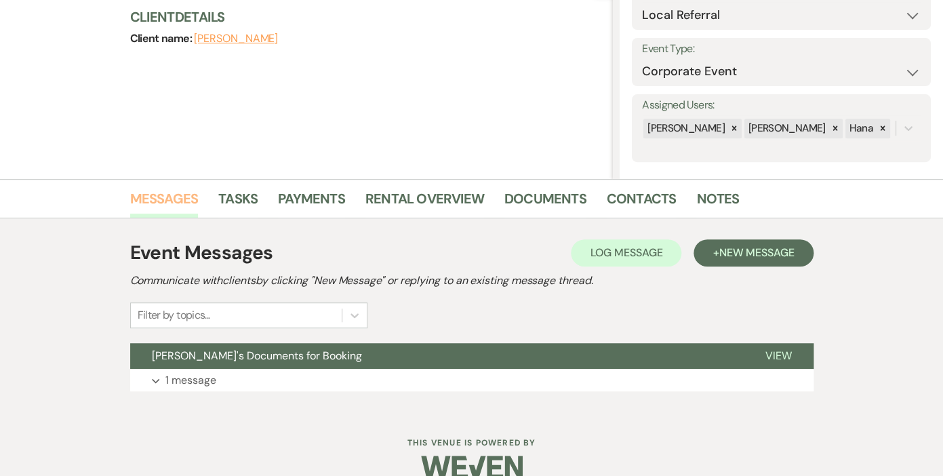
scroll to position [184, 0]
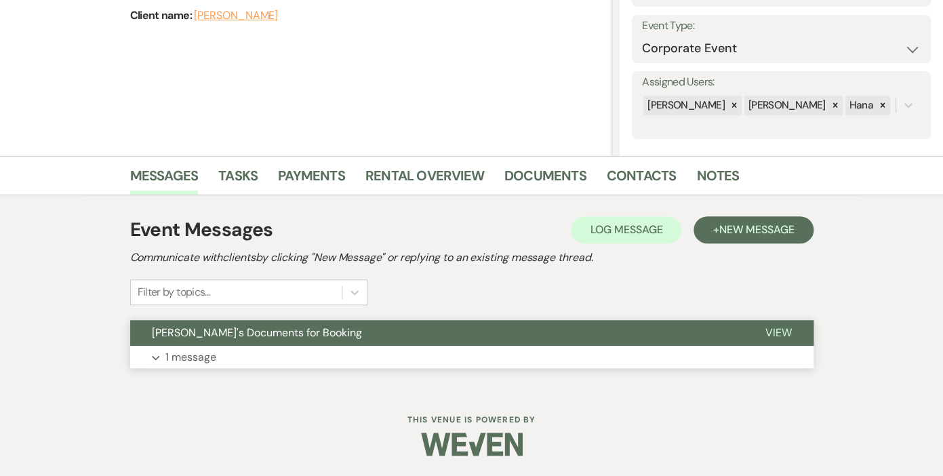
click at [194, 359] on p "1 message" at bounding box center [190, 358] width 51 height 18
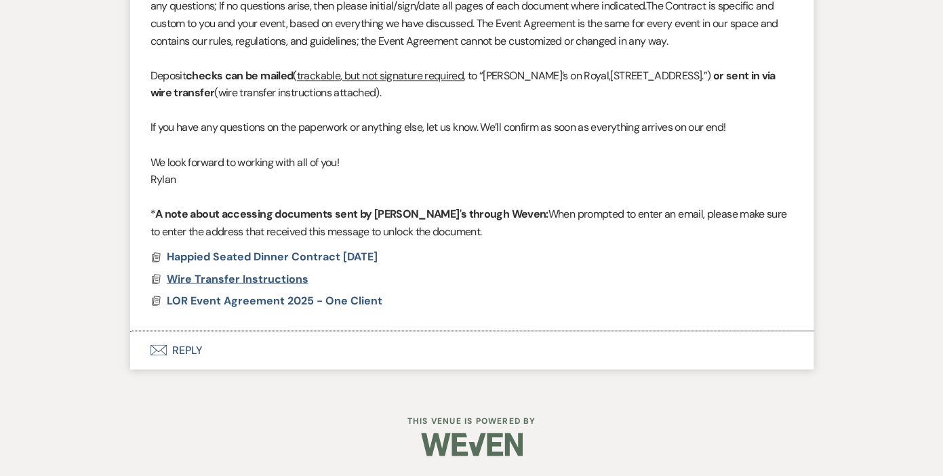
scroll to position [0, 0]
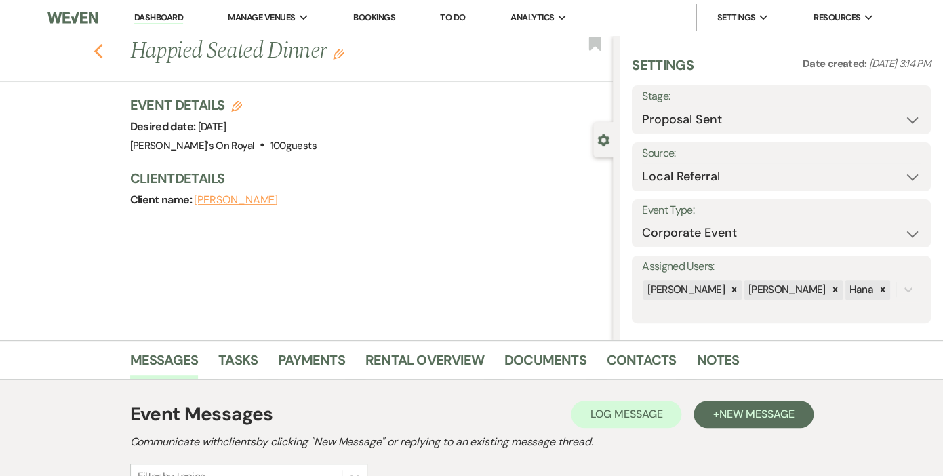
click at [98, 51] on icon "Previous" at bounding box center [99, 51] width 10 height 16
select select "6"
